Goal: Information Seeking & Learning: Learn about a topic

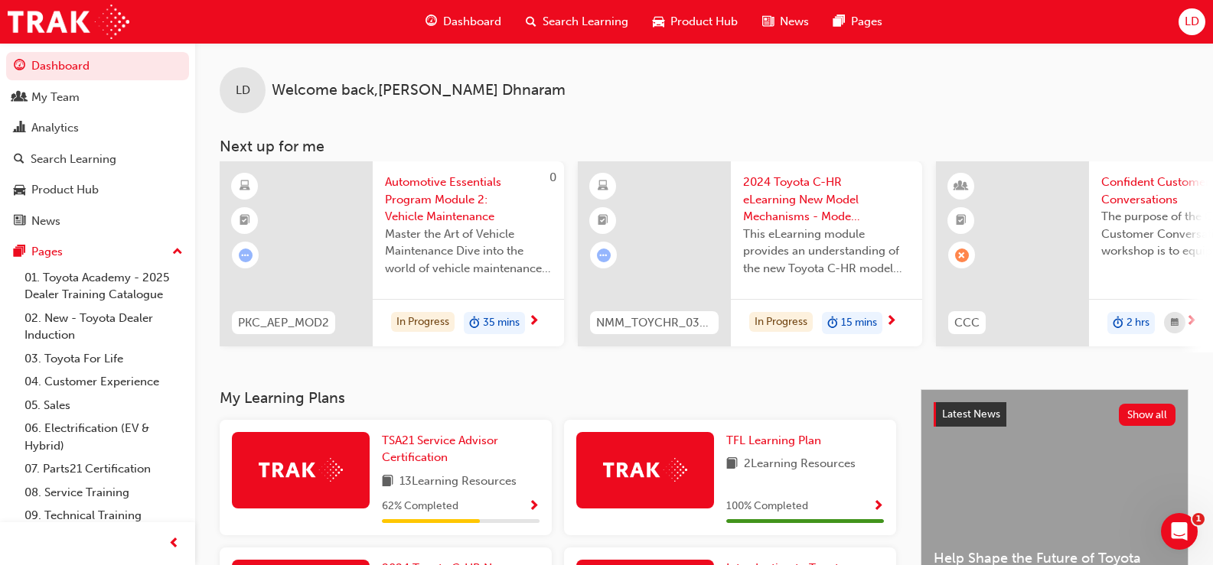
click at [574, 20] on span "Search Learning" at bounding box center [585, 22] width 86 height 18
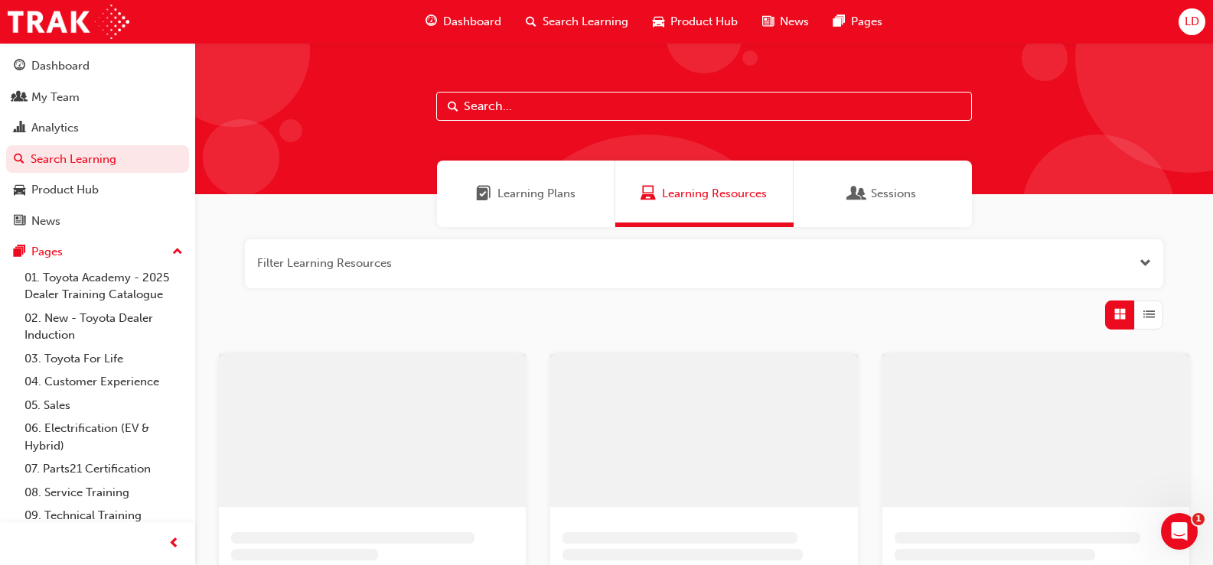
click at [708, 21] on span "Product Hub" at bounding box center [703, 22] width 67 height 18
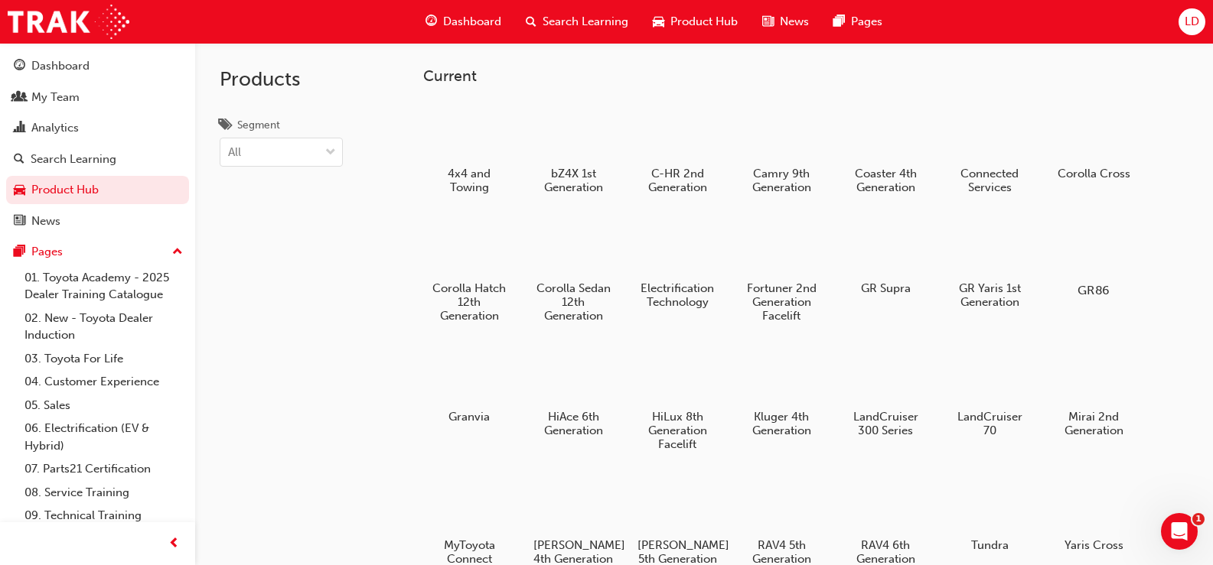
click at [1074, 249] on div at bounding box center [1092, 246] width 85 height 61
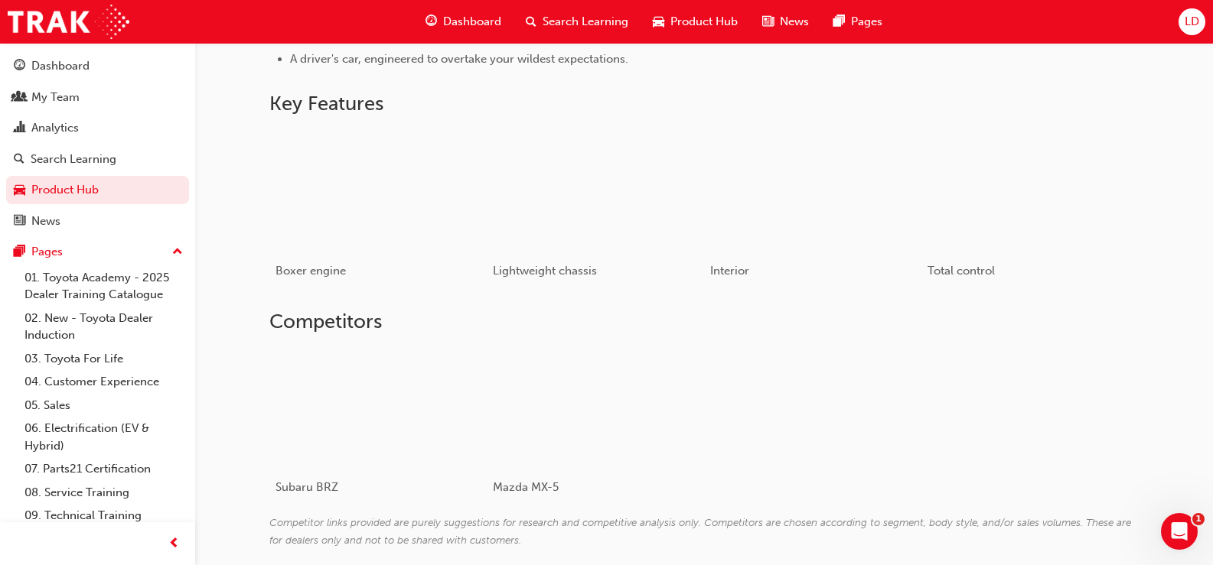
scroll to position [918, 0]
click at [832, 183] on div "button" at bounding box center [812, 190] width 218 height 122
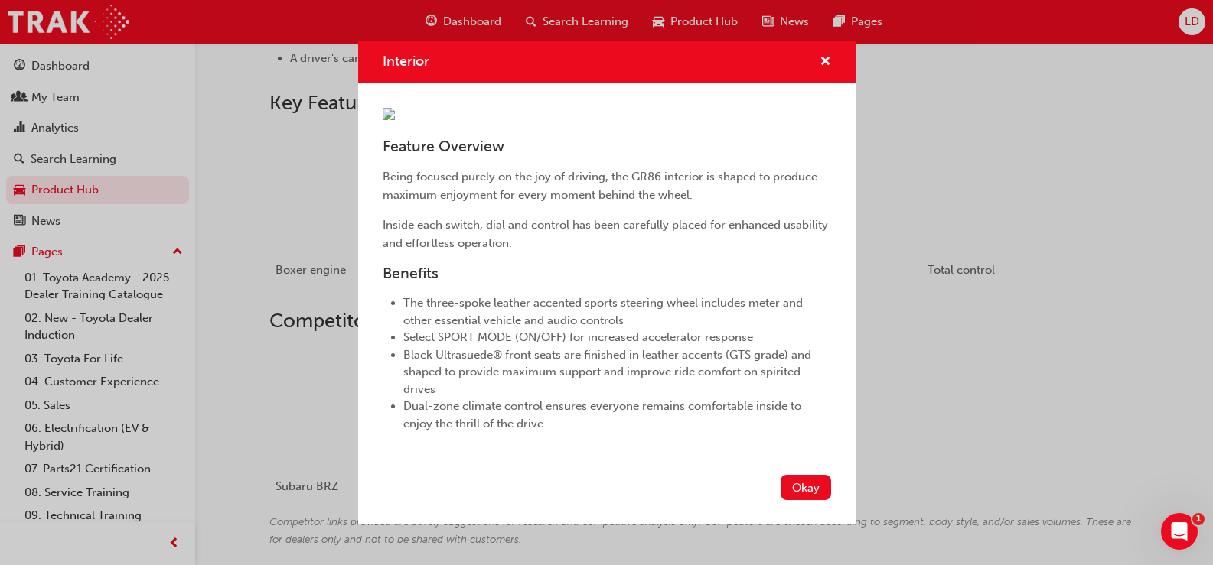
scroll to position [0, 0]
click at [819, 56] on span "cross-icon" at bounding box center [824, 63] width 11 height 14
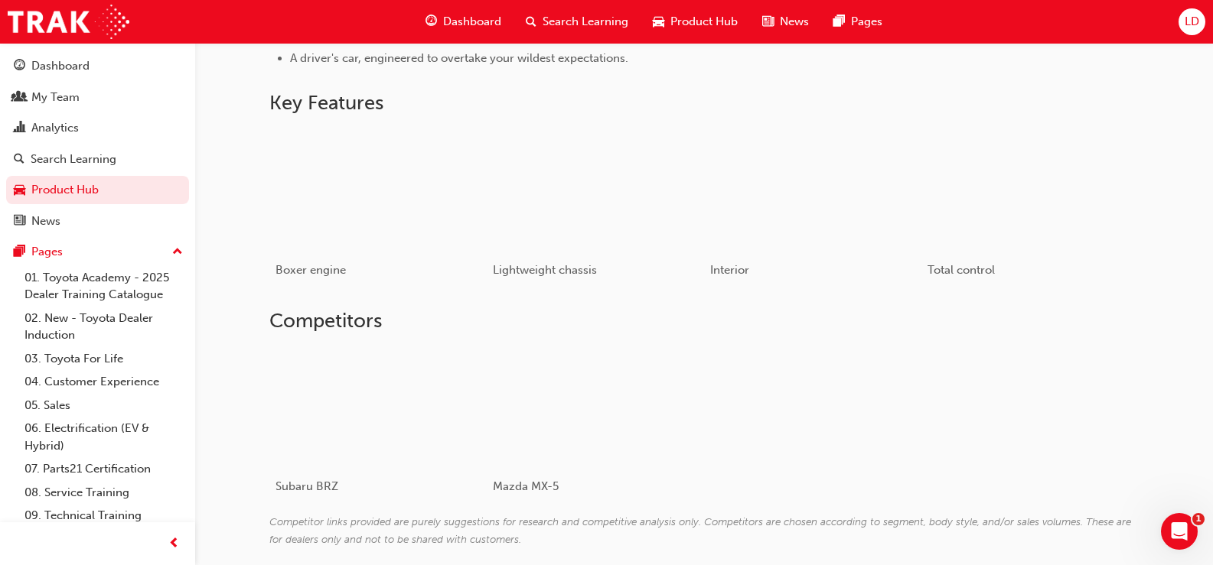
click at [575, 23] on span "Search Learning" at bounding box center [585, 22] width 86 height 18
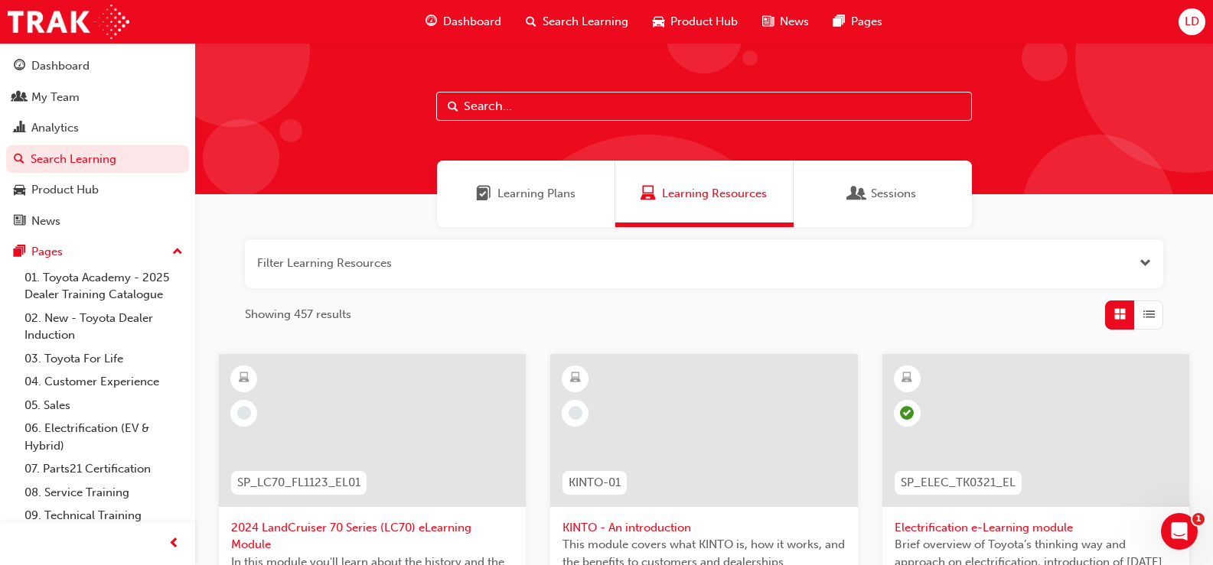
click at [524, 105] on input "text" at bounding box center [704, 106] width 536 height 29
type input "GR86"
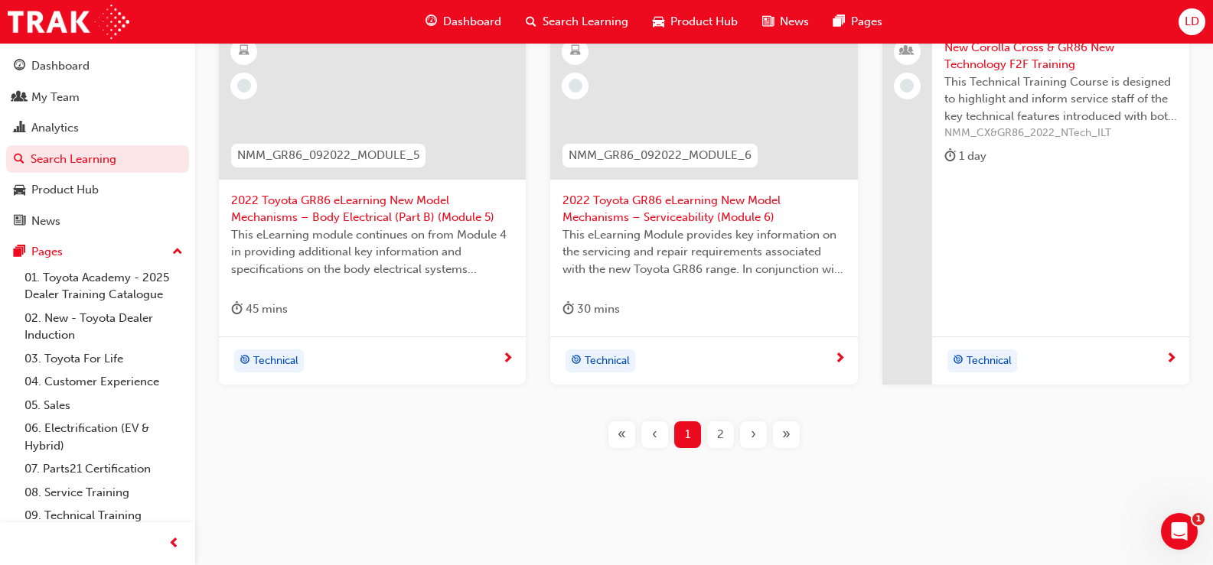
scroll to position [717, 0]
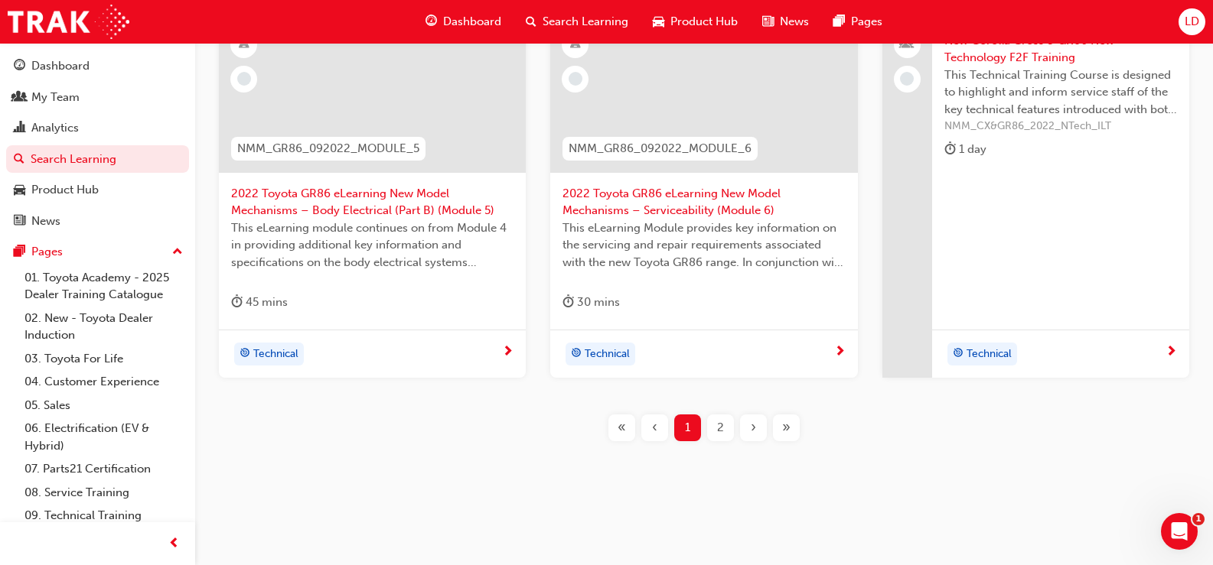
click at [722, 430] on span "2" at bounding box center [720, 428] width 7 height 18
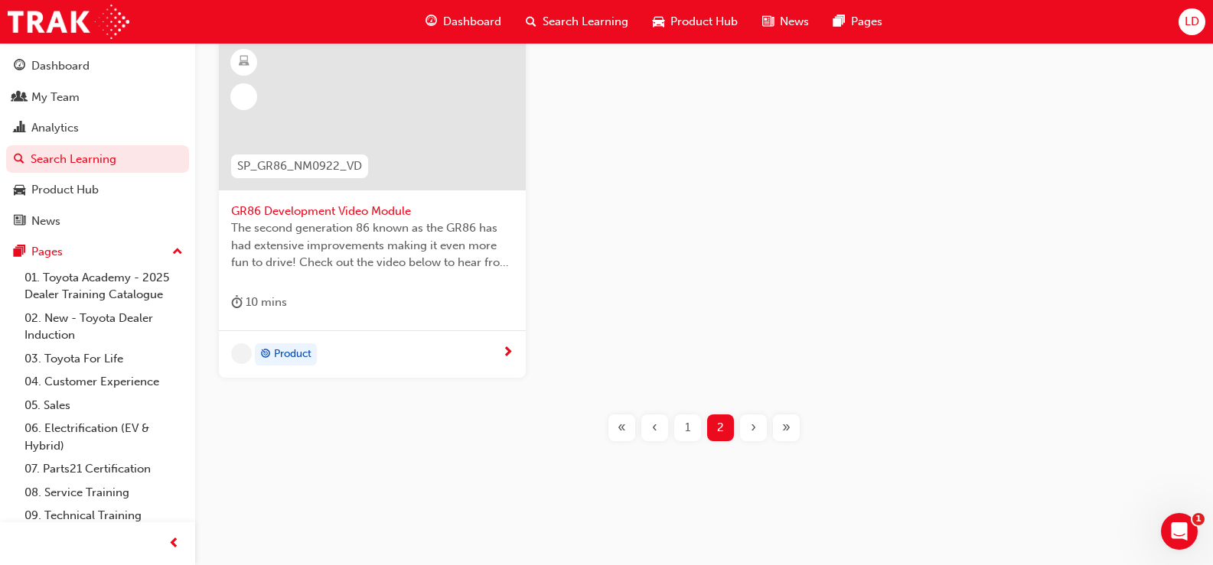
scroll to position [699, 0]
click at [687, 426] on span "1" at bounding box center [687, 428] width 5 height 18
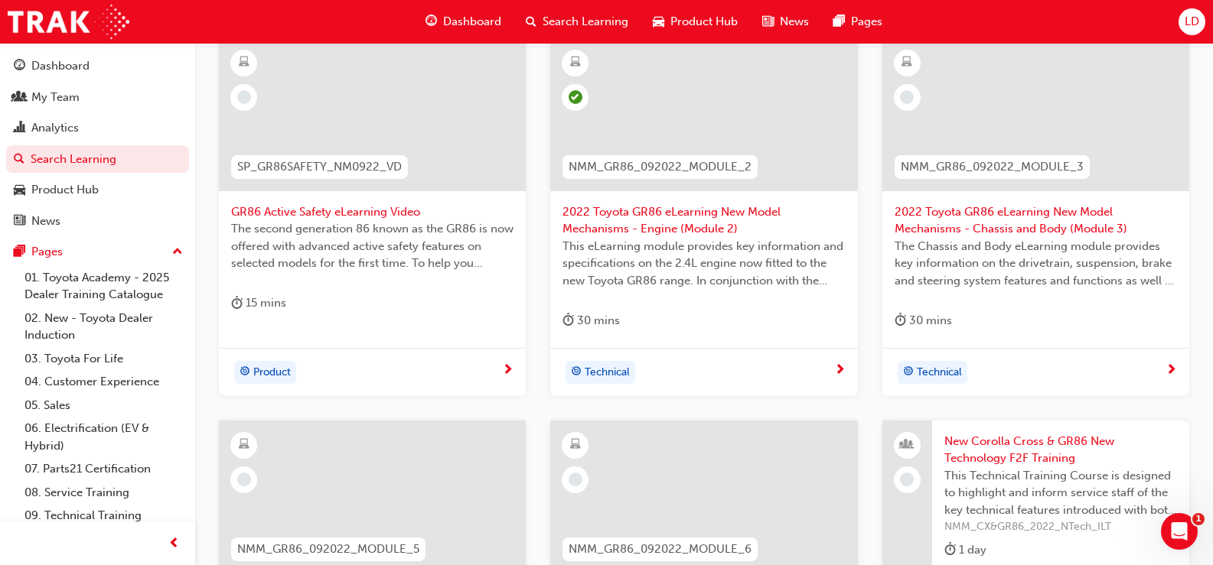
scroll to position [77, 0]
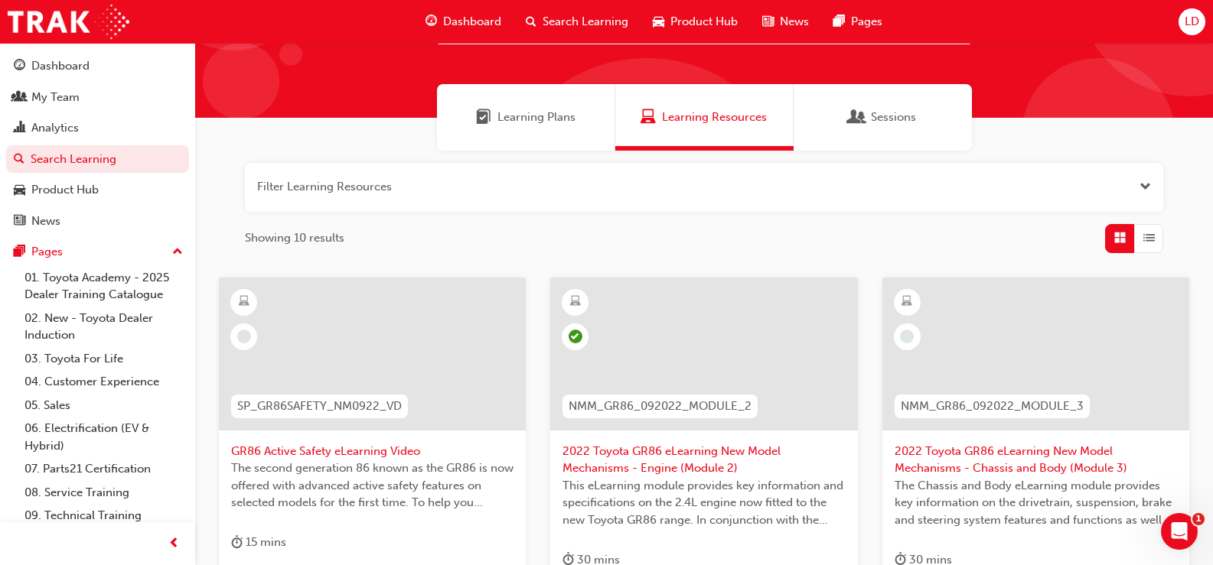
click at [328, 454] on span "GR86 Active Safety eLearning Video" at bounding box center [372, 452] width 282 height 18
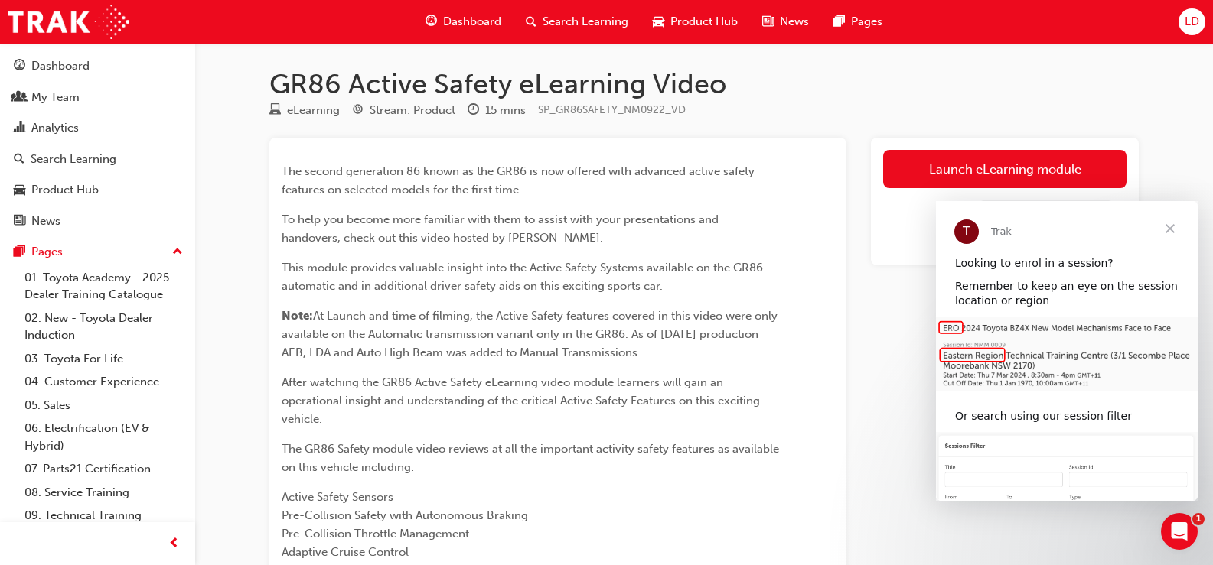
scroll to position [77, 0]
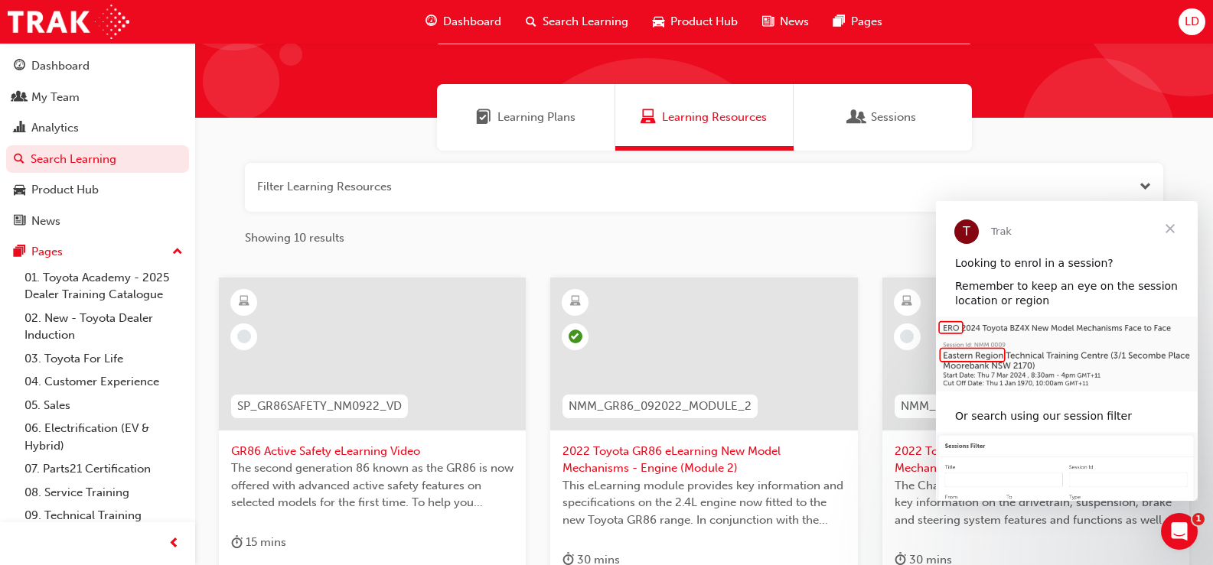
click at [1165, 232] on span "Close" at bounding box center [1169, 228] width 55 height 55
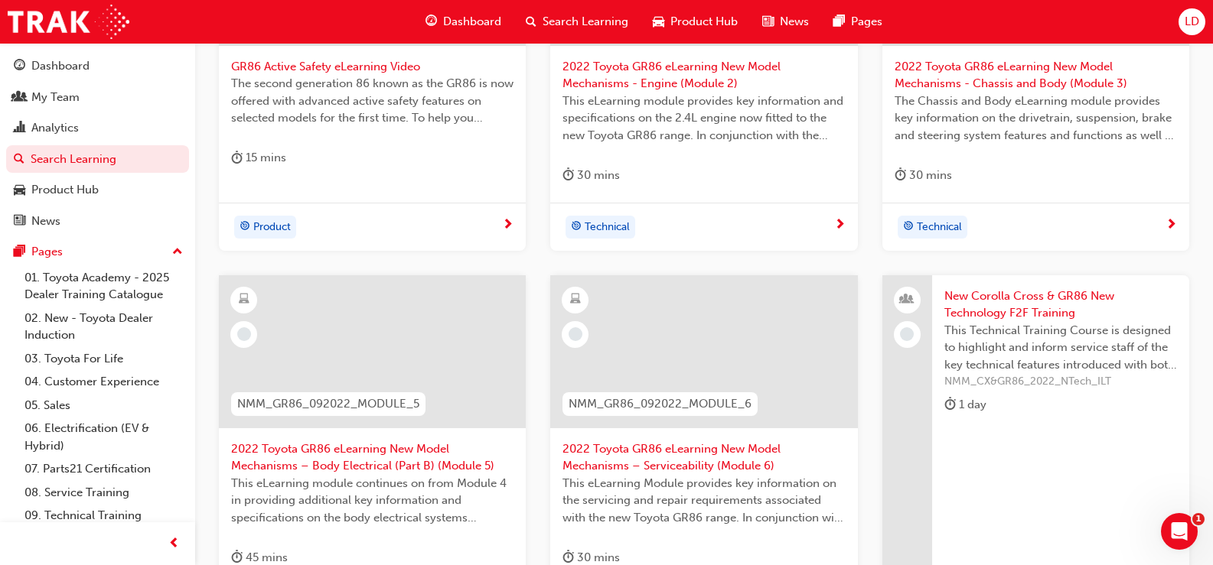
scroll to position [536, 0]
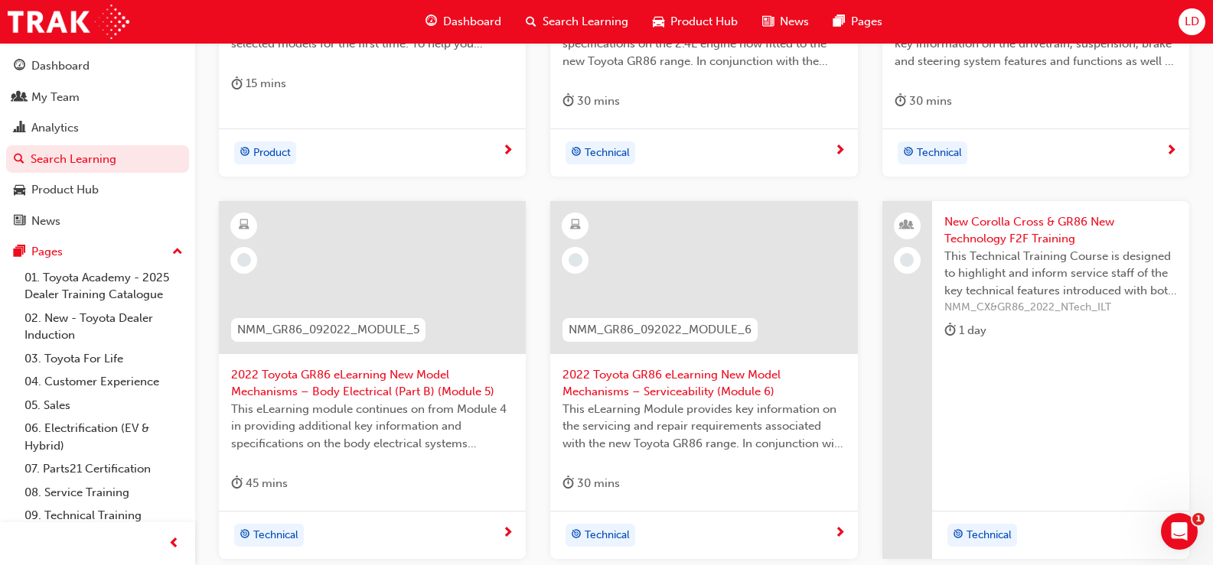
click at [369, 394] on span "2022 Toyota GR86 eLearning New Model Mechanisms – Body Electrical (Part B) (Mod…" at bounding box center [372, 383] width 282 height 34
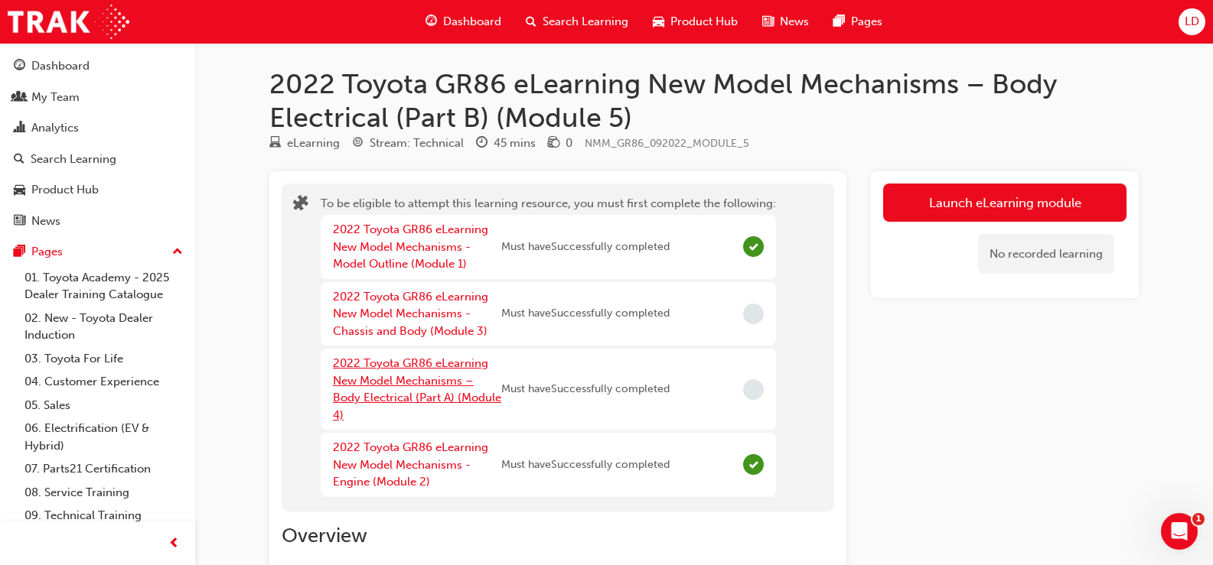
click at [415, 399] on link "2022 Toyota GR86 eLearning New Model Mechanisms – Body Electrical (Part A) (Mod…" at bounding box center [417, 390] width 168 height 66
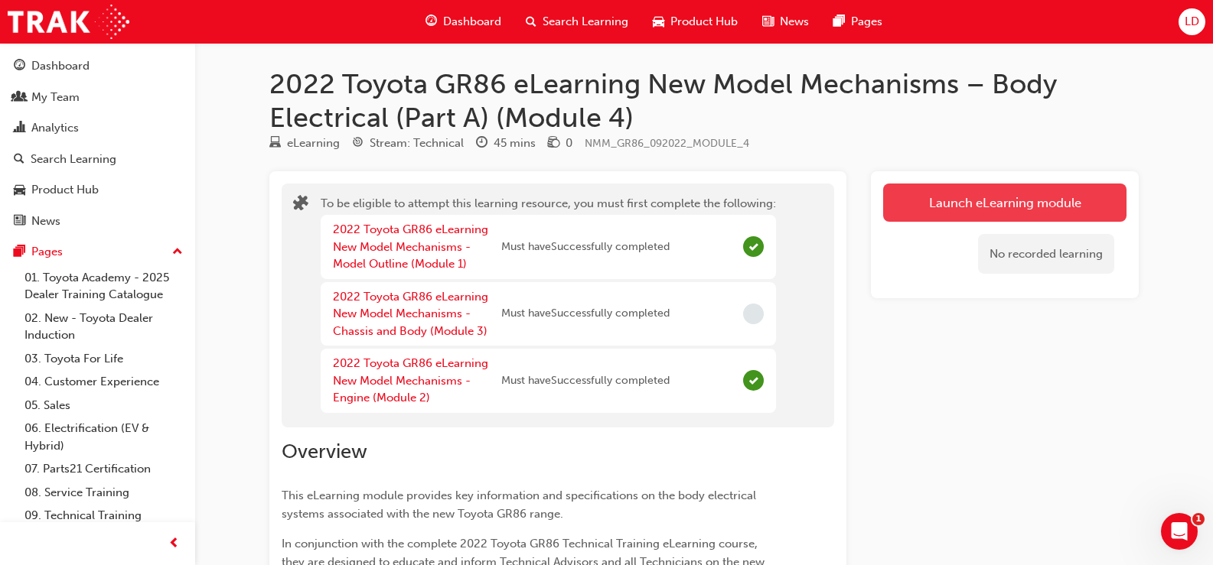
click at [1043, 204] on button "Launch eLearning module" at bounding box center [1004, 203] width 243 height 38
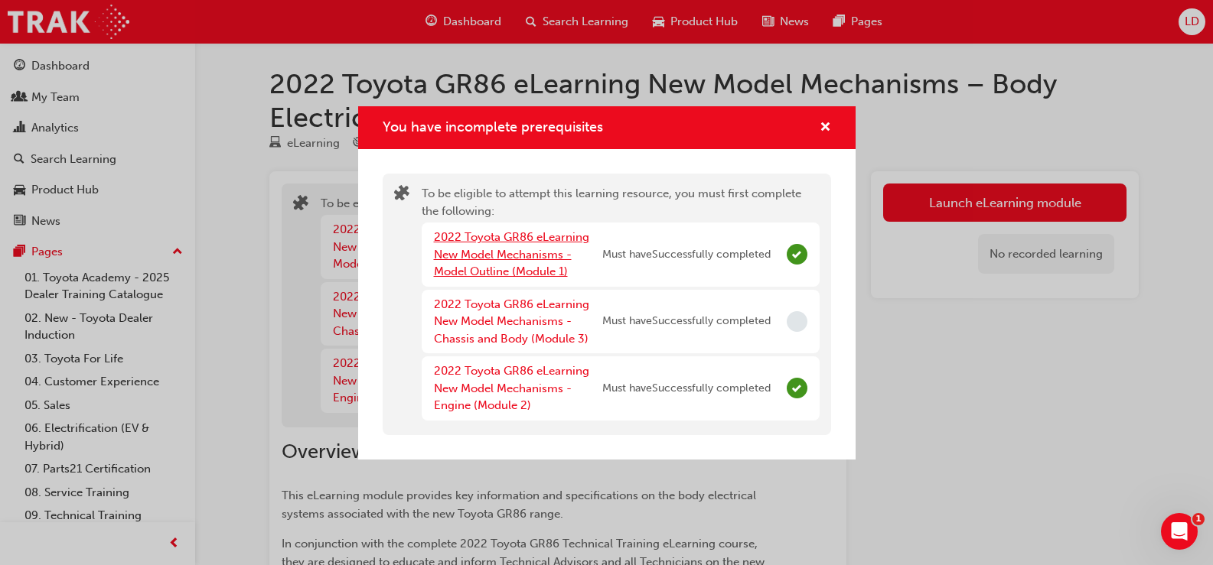
click at [503, 266] on link "2022 Toyota GR86 eLearning New Model Mechanisms - Model Outline (Module 1)" at bounding box center [511, 254] width 155 height 48
